Goal: Transaction & Acquisition: Purchase product/service

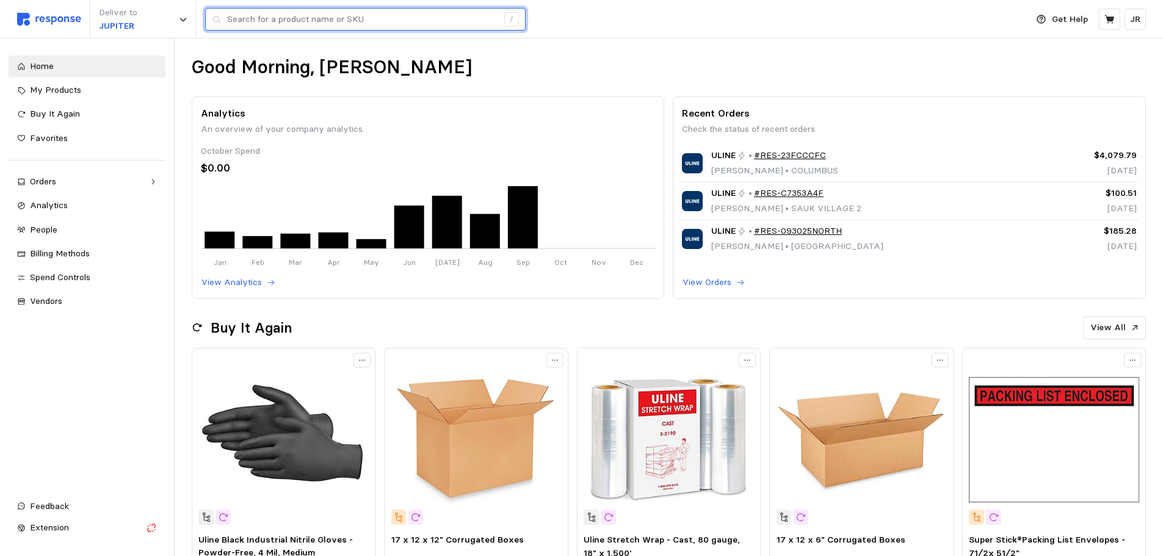
click at [308, 18] on input "text" at bounding box center [362, 20] width 271 height 22
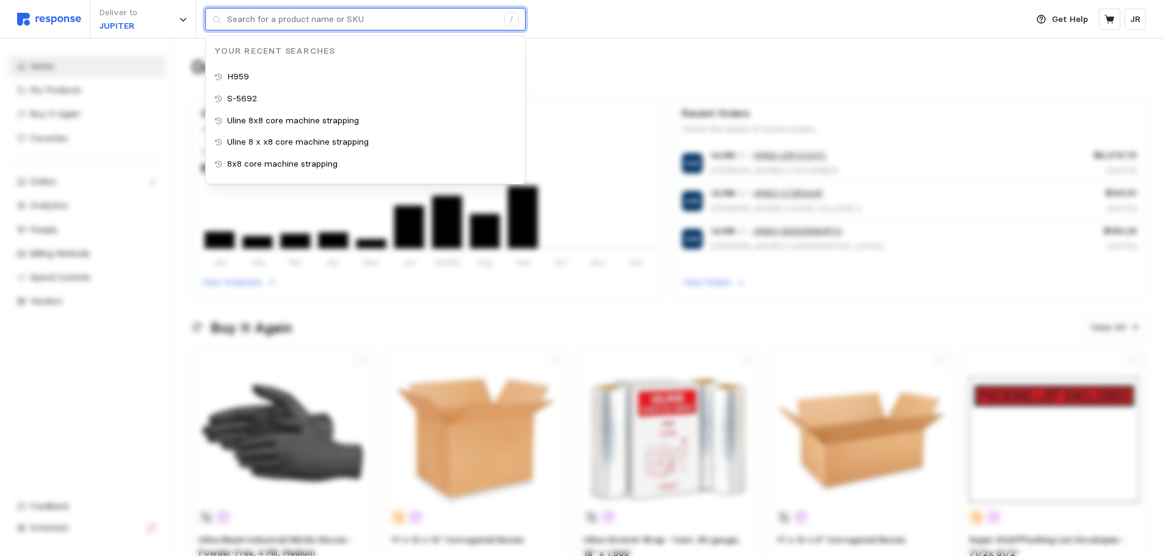
click at [308, 18] on input "text" at bounding box center [362, 20] width 271 height 22
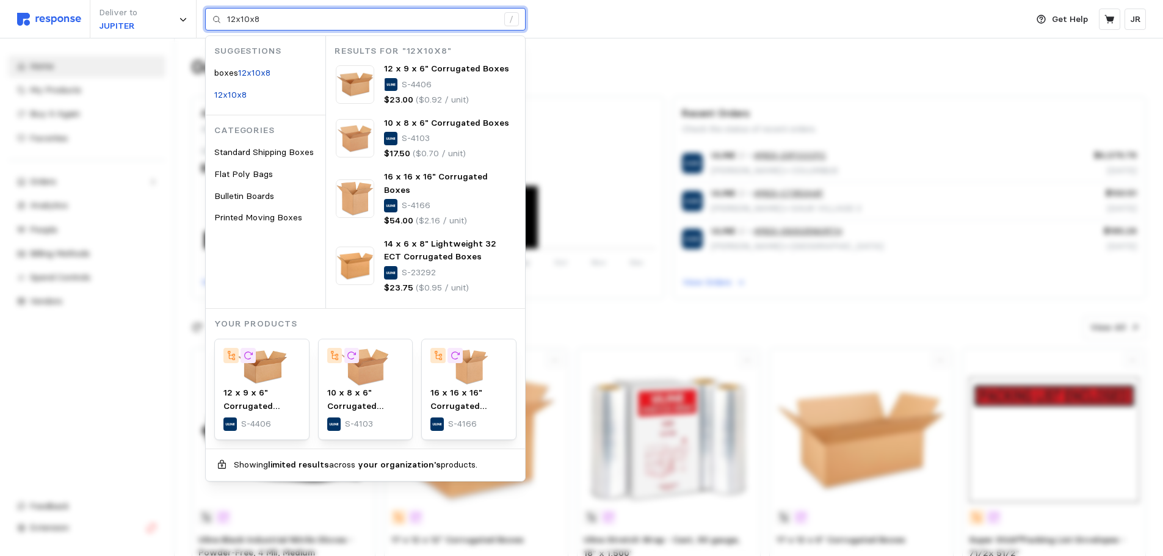
click at [293, 24] on input "12x10x8" at bounding box center [362, 20] width 271 height 22
click at [286, 20] on input "12x10x8" at bounding box center [362, 20] width 271 height 22
type input "12x10x8"
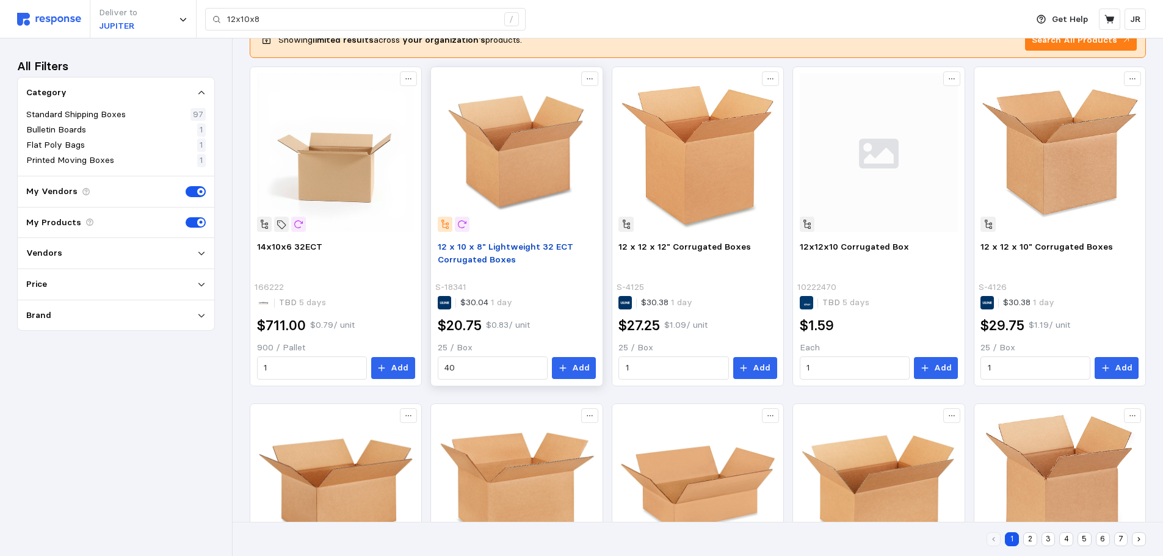
scroll to position [61, 0]
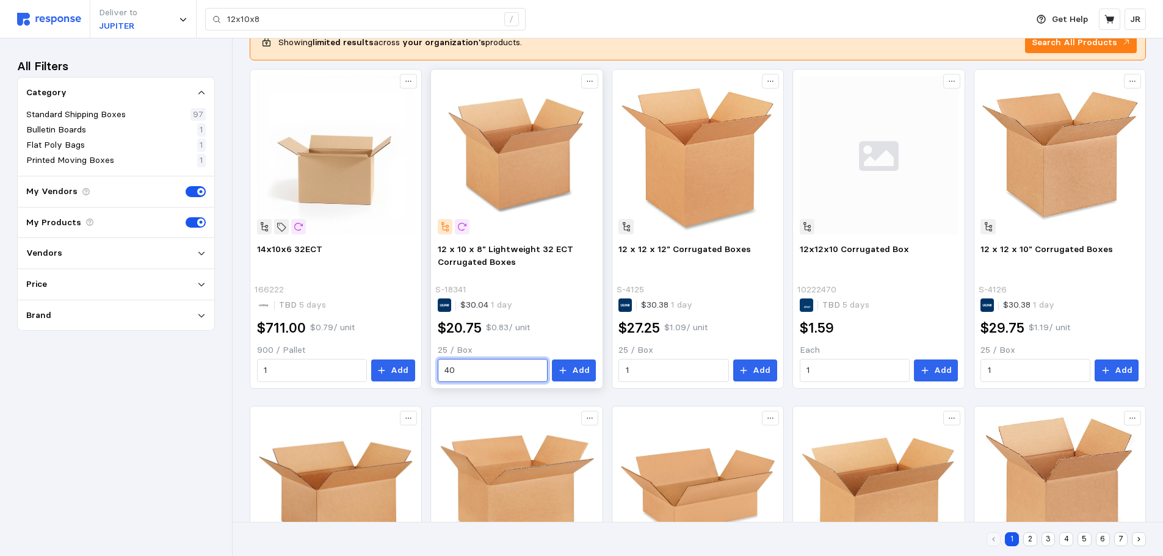
click at [474, 365] on input "40" at bounding box center [493, 371] width 96 height 22
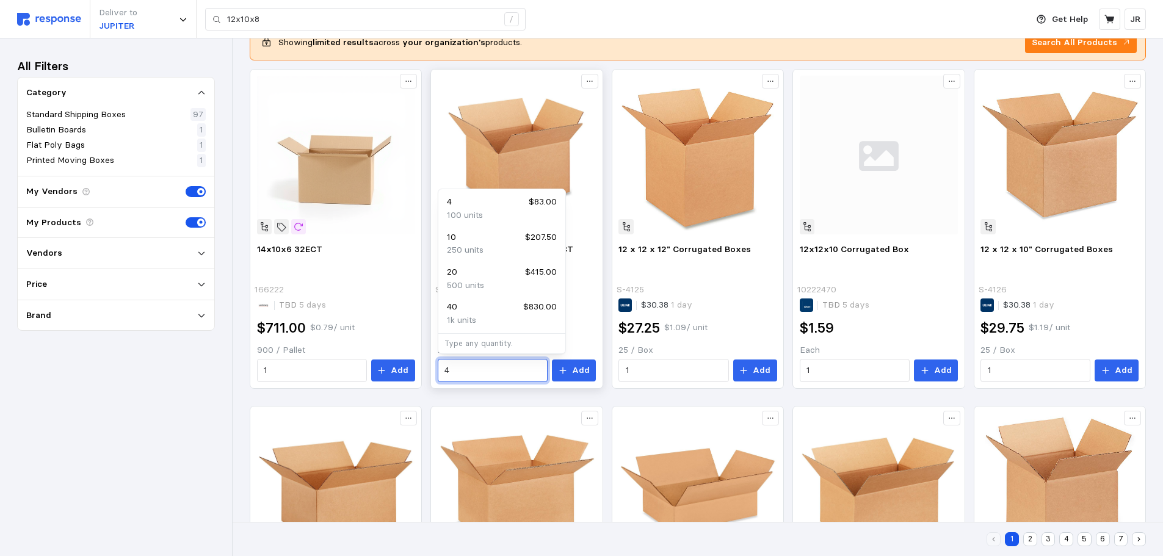
type input "4"
click at [465, 239] on div "10 $207.50" at bounding box center [502, 237] width 110 height 13
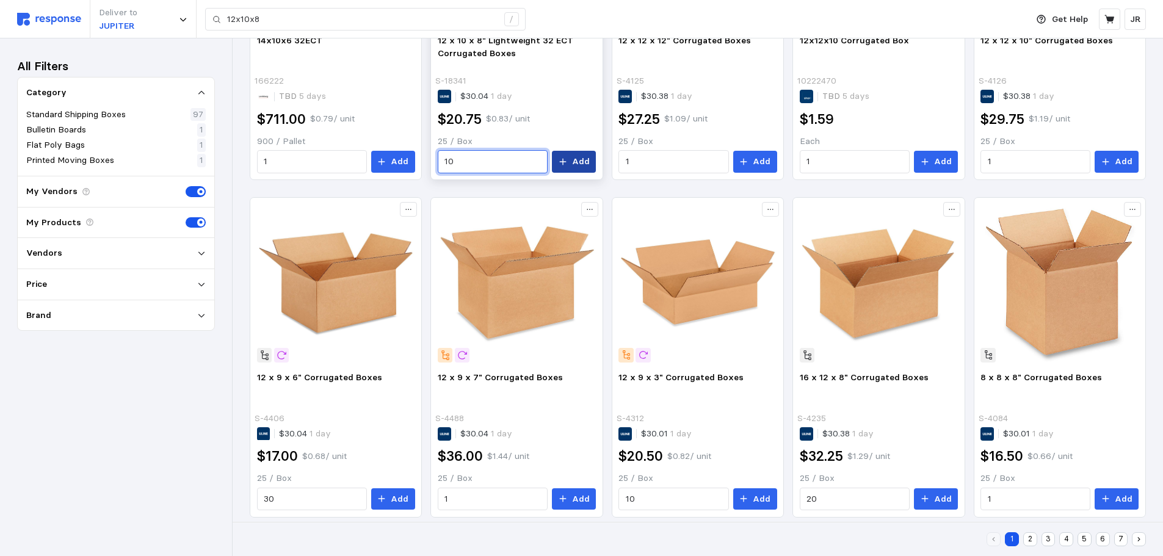
scroll to position [253, 0]
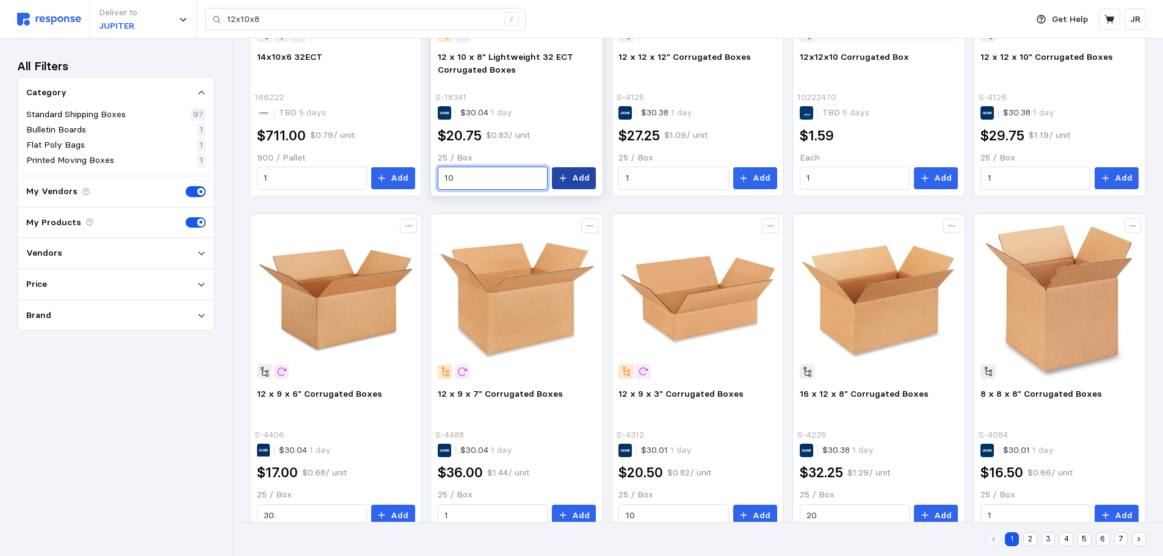
type input "10"
click at [565, 184] on button "Add" at bounding box center [574, 178] width 44 height 22
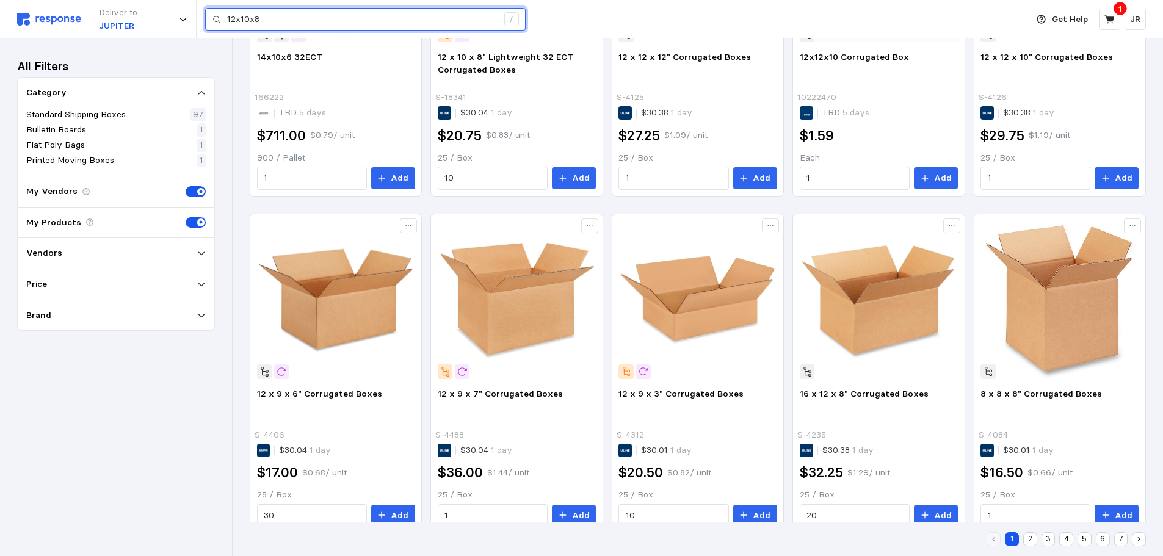
click at [394, 16] on input "12x10x8" at bounding box center [362, 20] width 271 height 22
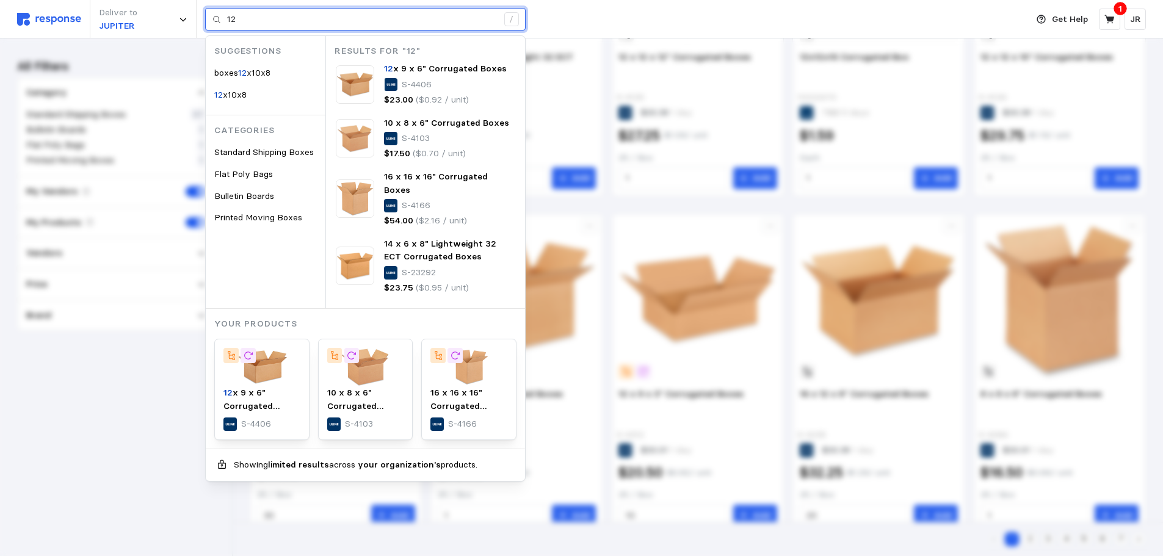
type input "1"
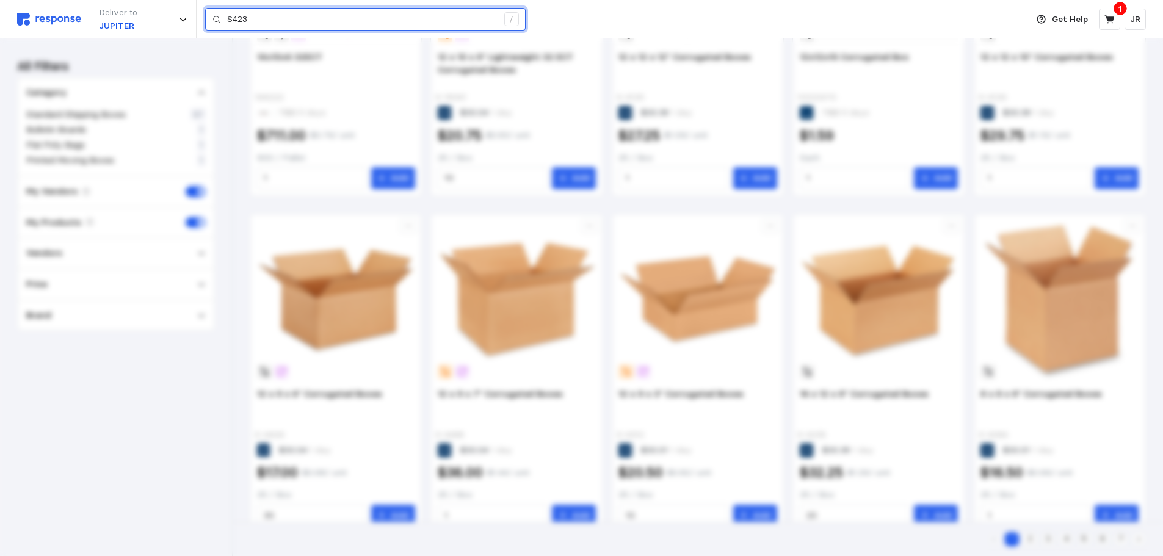
type input "S423"
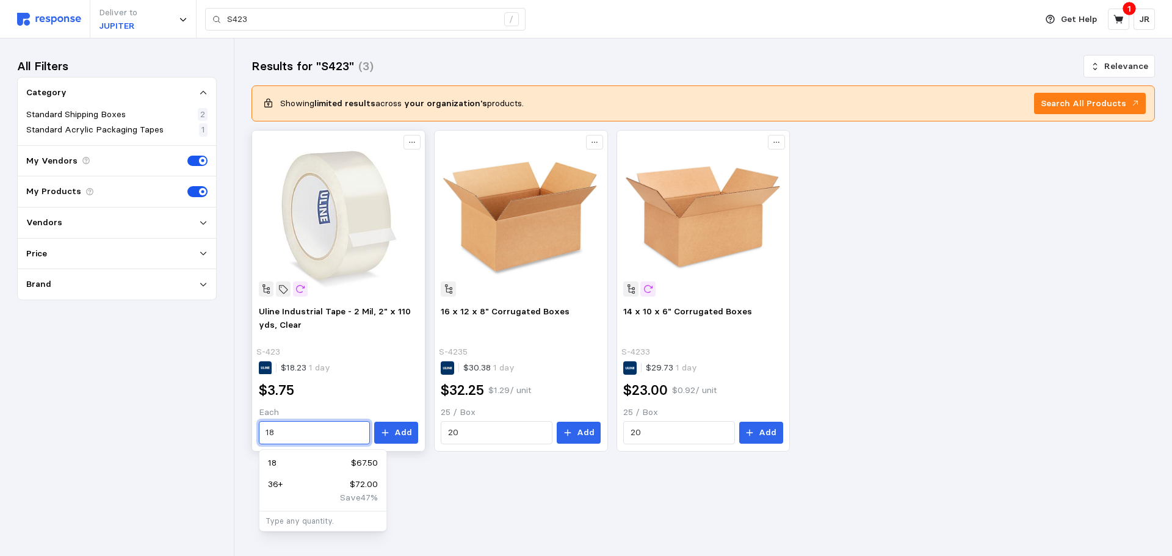
click at [299, 432] on input "18" at bounding box center [315, 433] width 98 height 22
click at [296, 435] on input "18" at bounding box center [315, 433] width 98 height 22
type input "1"
type input "2"
type input "54"
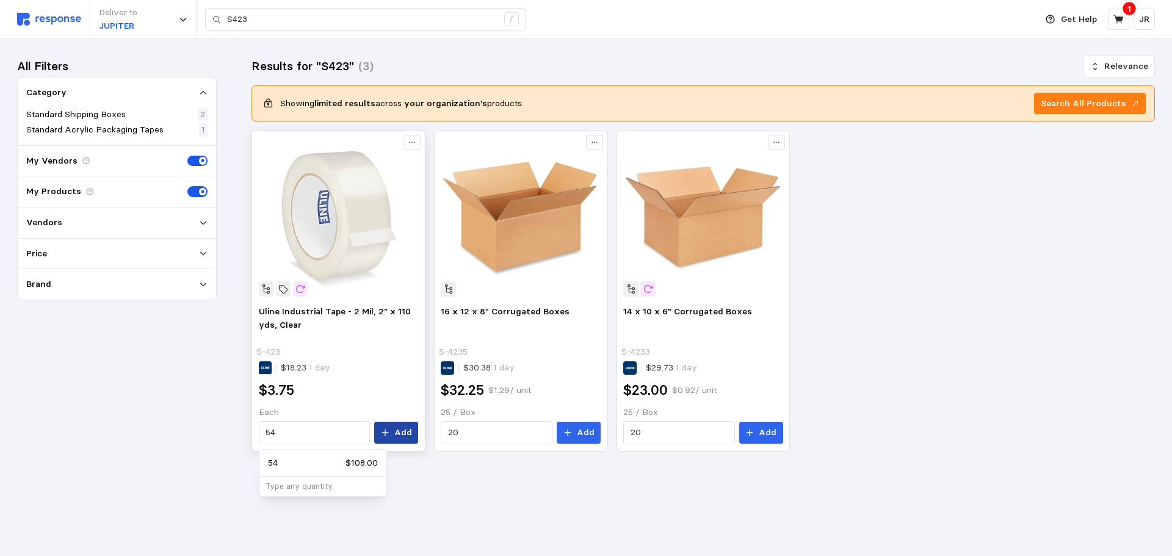
click at [394, 427] on button "Add" at bounding box center [396, 433] width 44 height 22
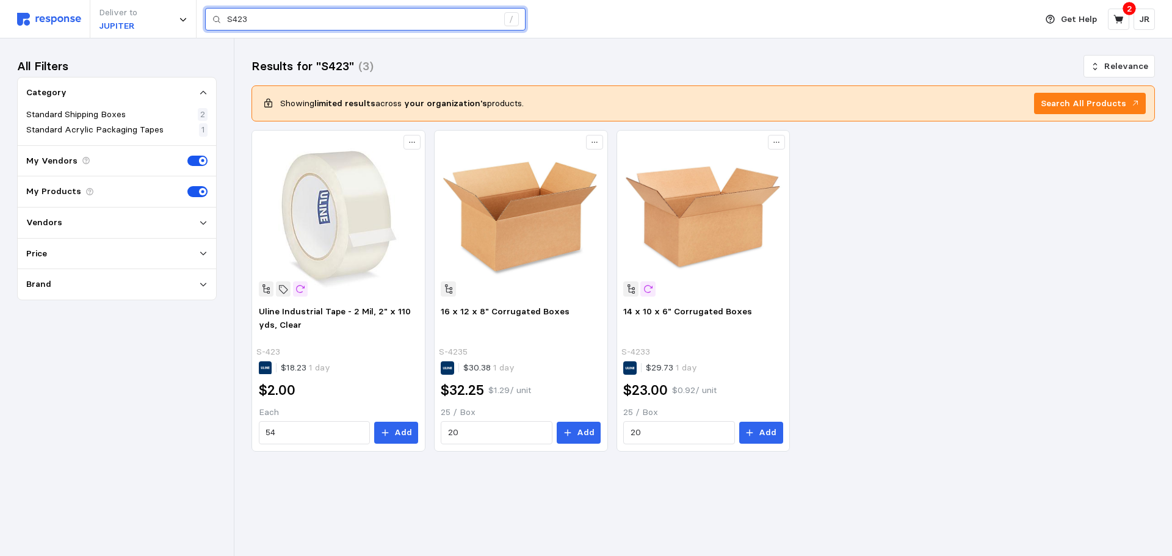
click at [260, 23] on input "S423" at bounding box center [362, 20] width 271 height 22
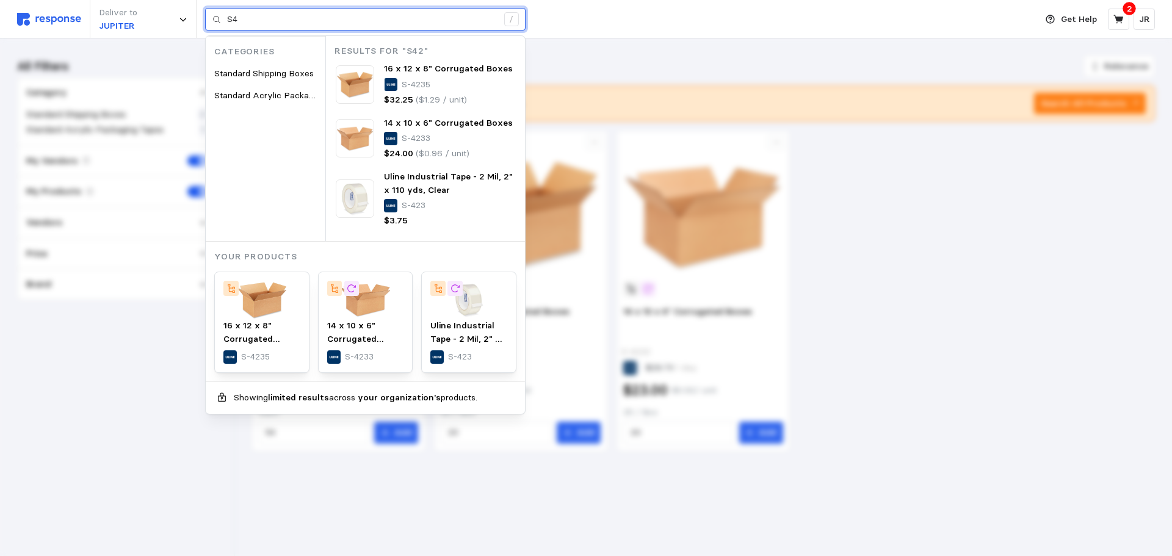
type input "S"
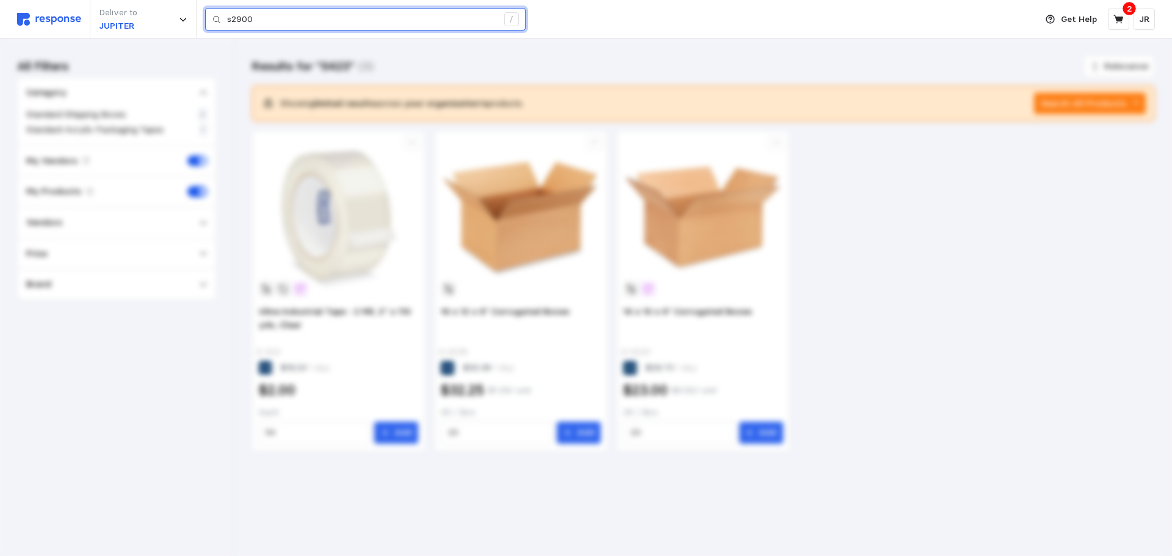
type input "s2900"
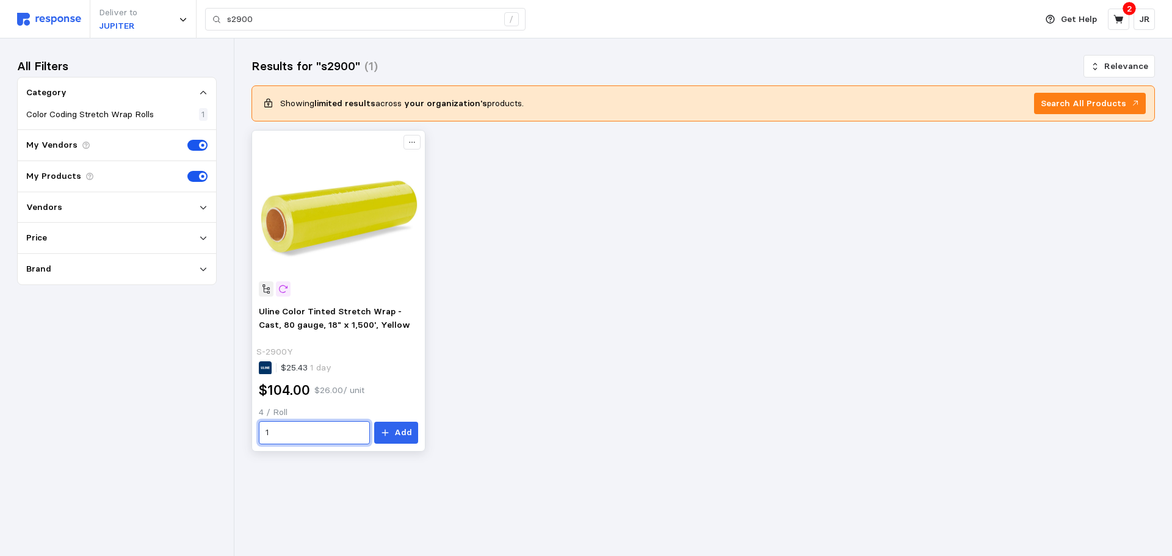
click at [280, 443] on input "1" at bounding box center [315, 433] width 98 height 22
type input "6"
click at [393, 442] on button "Add" at bounding box center [396, 433] width 44 height 22
click at [1119, 21] on icon at bounding box center [1119, 19] width 10 height 9
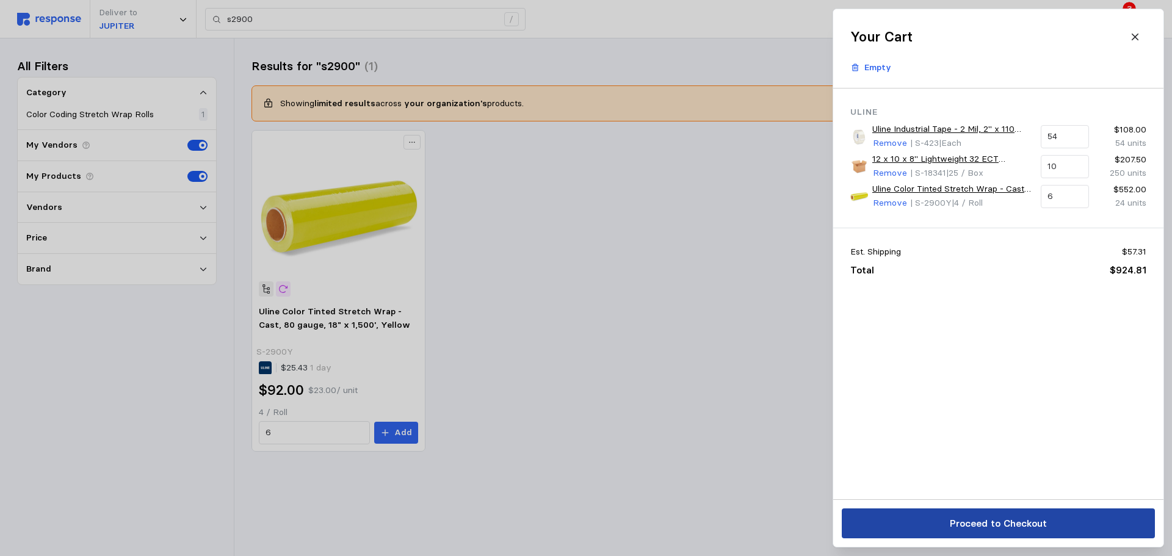
click at [1016, 523] on p "Proceed to Checkout" at bounding box center [998, 523] width 97 height 15
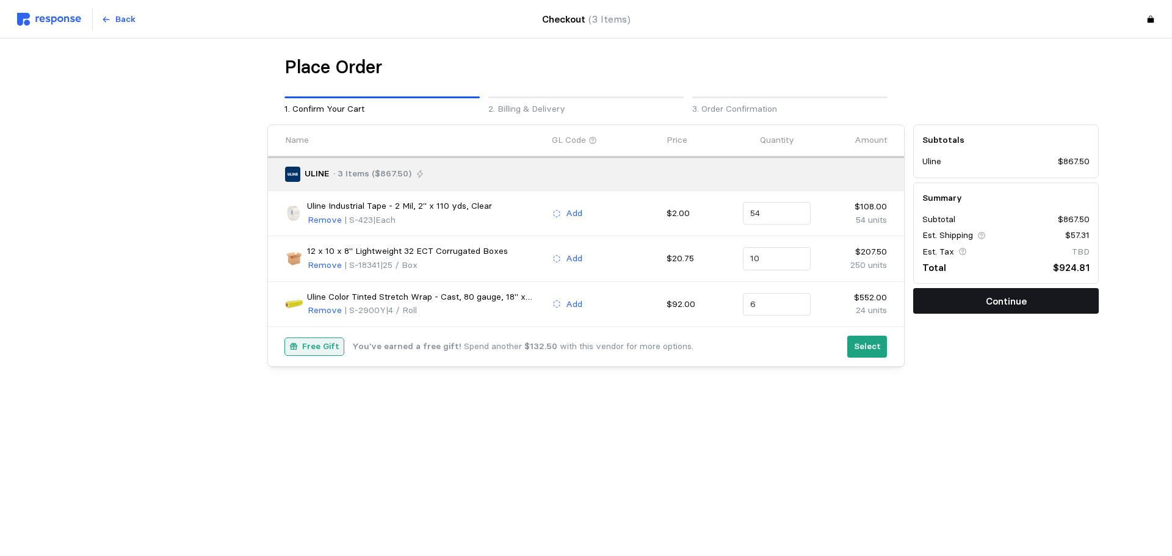
click at [983, 296] on button "Continue" at bounding box center [1007, 301] width 186 height 26
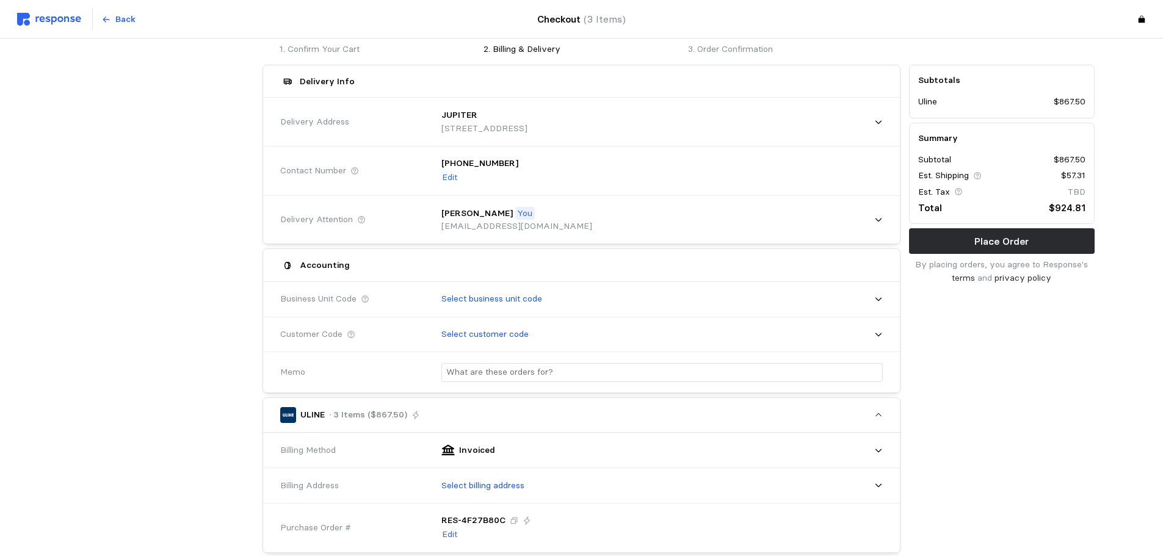
scroll to position [61, 0]
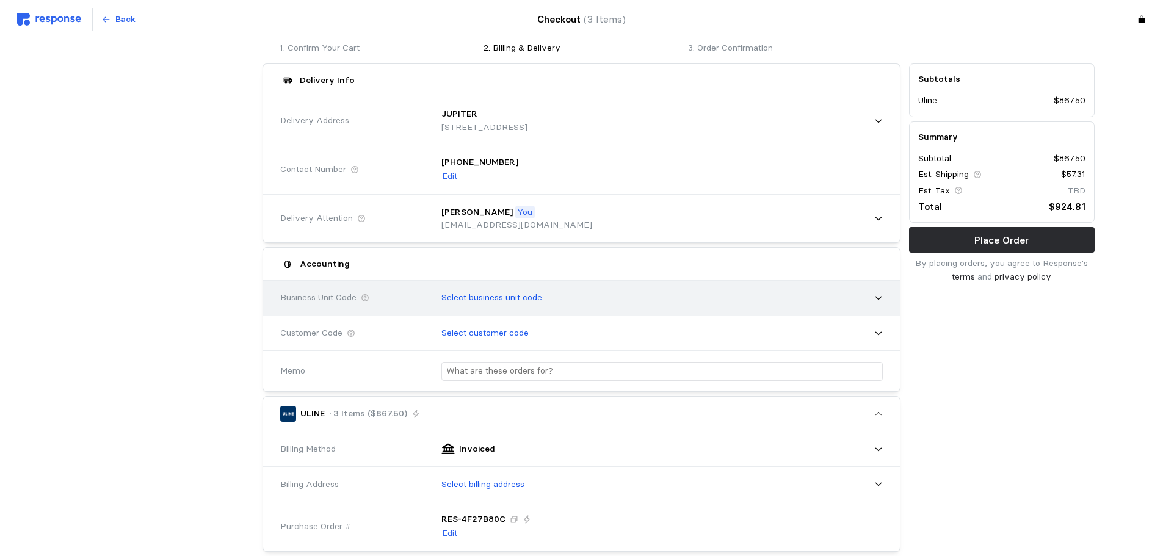
click at [877, 306] on div "Select business unit code" at bounding box center [658, 298] width 450 height 31
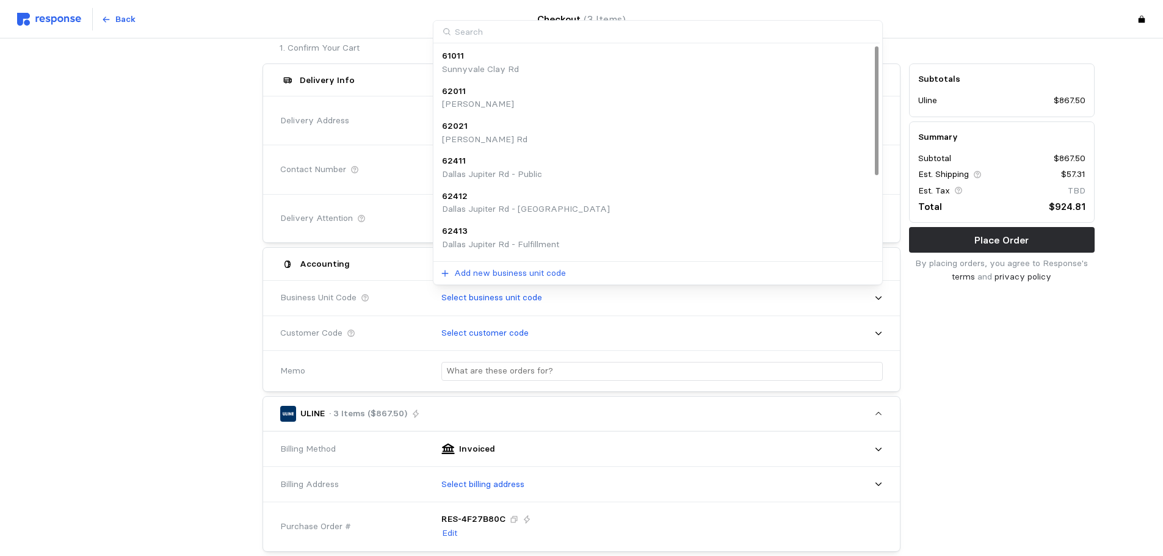
click at [465, 194] on p "62412" at bounding box center [455, 196] width 26 height 13
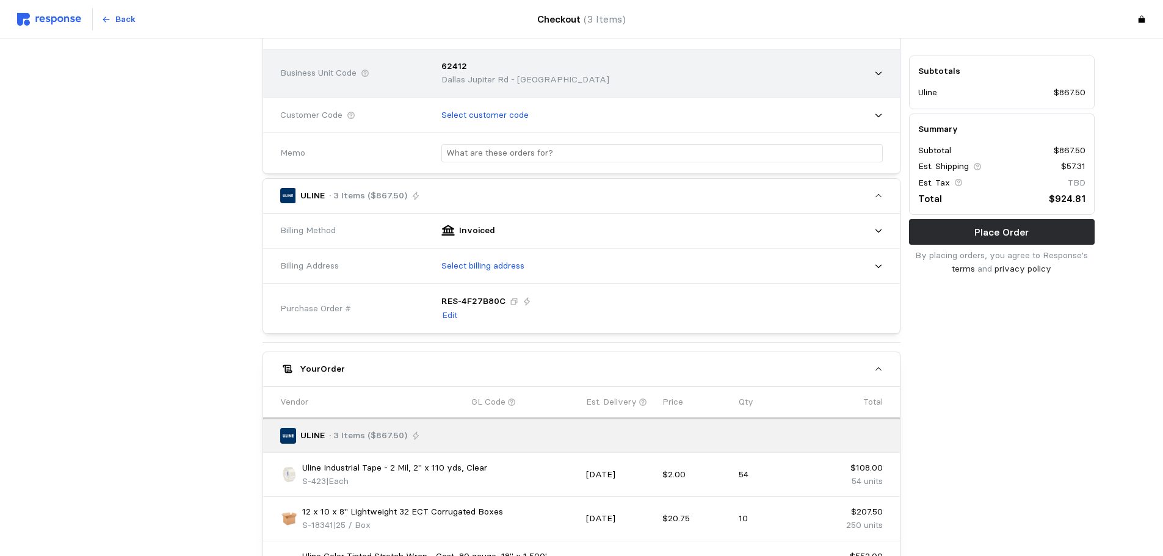
scroll to position [305, 0]
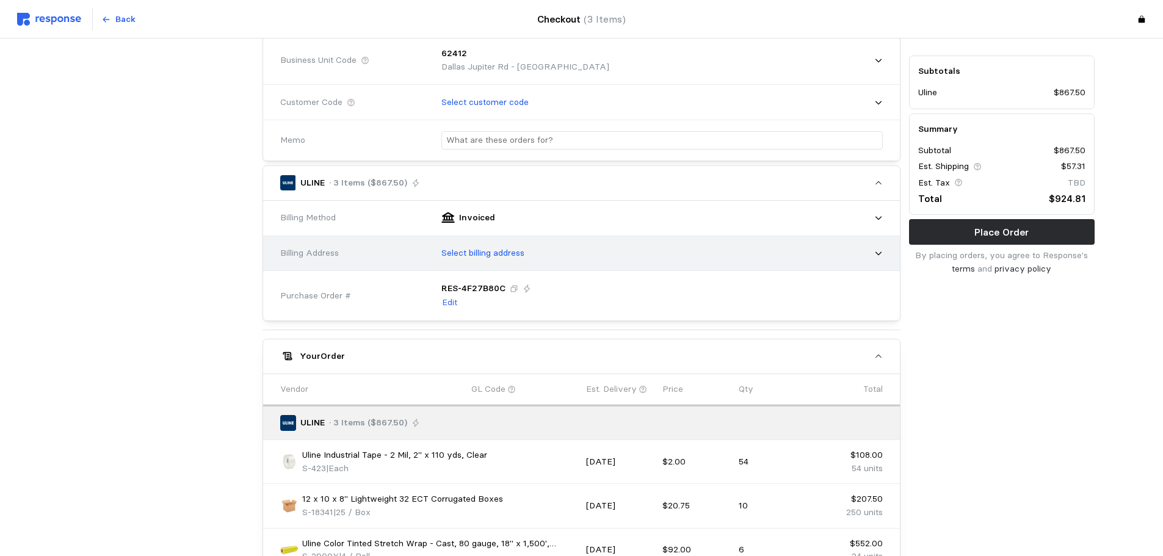
click at [876, 255] on icon at bounding box center [878, 253] width 9 height 9
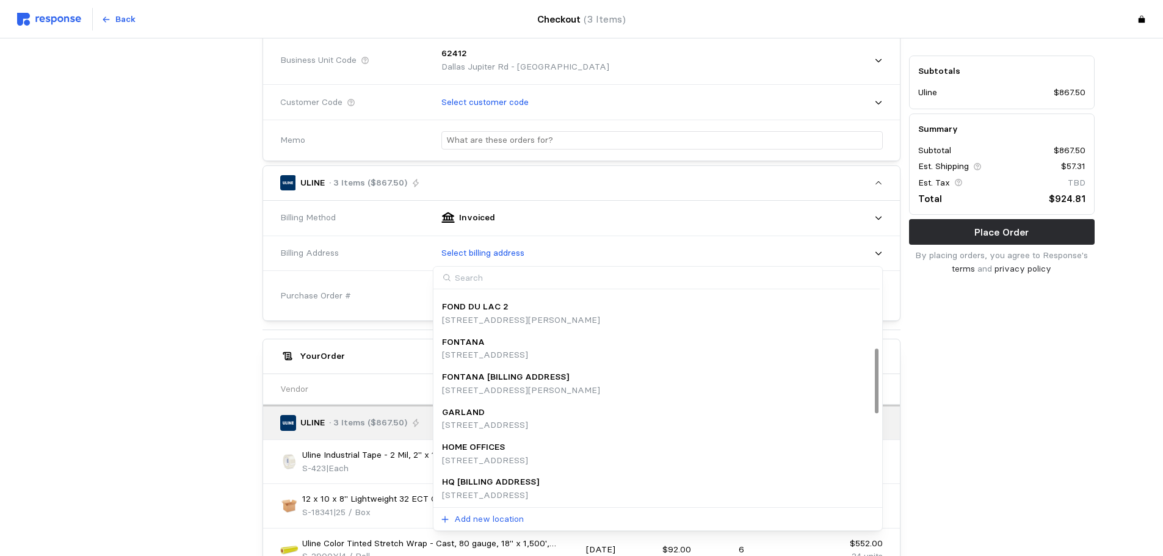
scroll to position [244, 0]
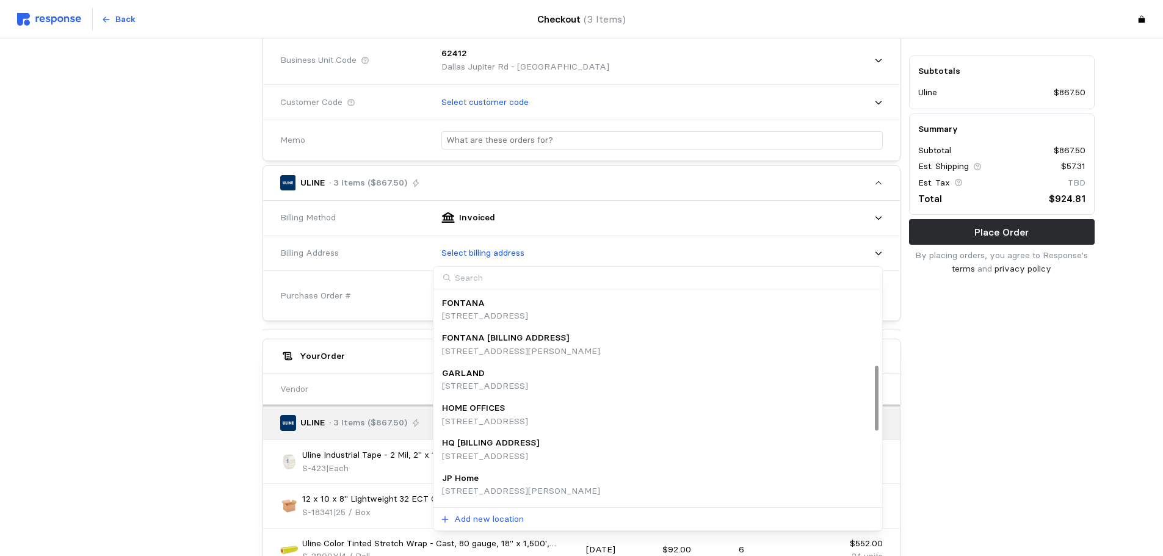
click at [507, 411] on div "HOME OFFICES" at bounding box center [485, 408] width 86 height 13
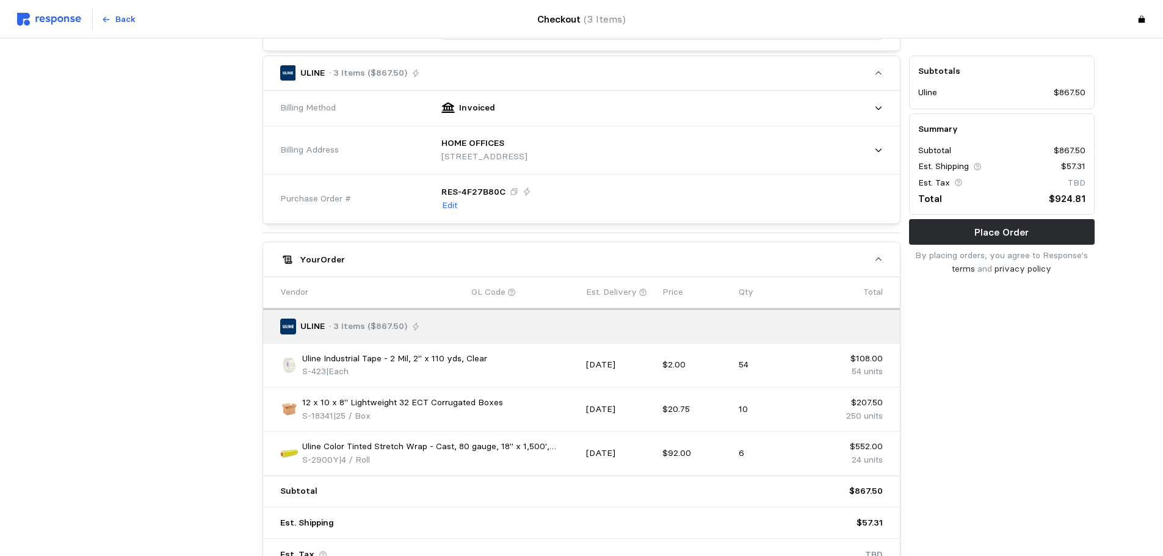
scroll to position [530, 0]
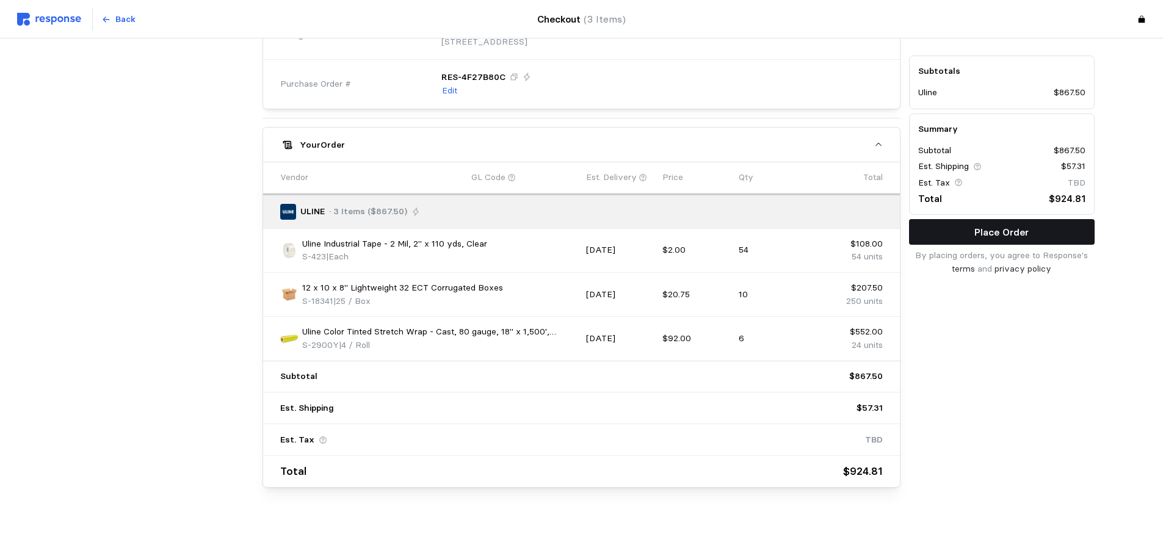
click at [959, 234] on button "Place Order" at bounding box center [1002, 232] width 186 height 26
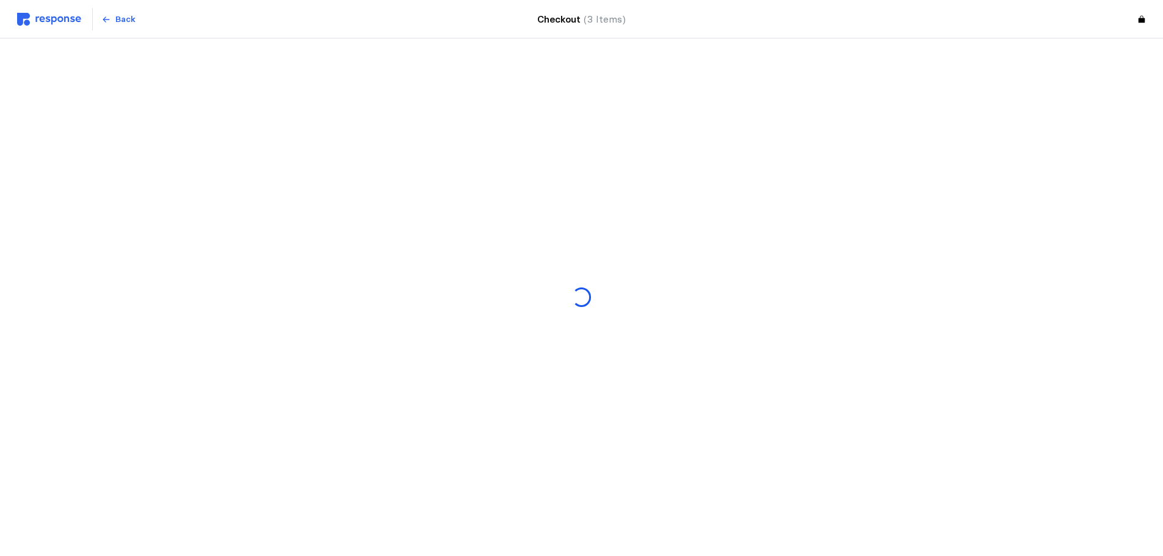
scroll to position [0, 0]
